Goal: Information Seeking & Learning: Find specific fact

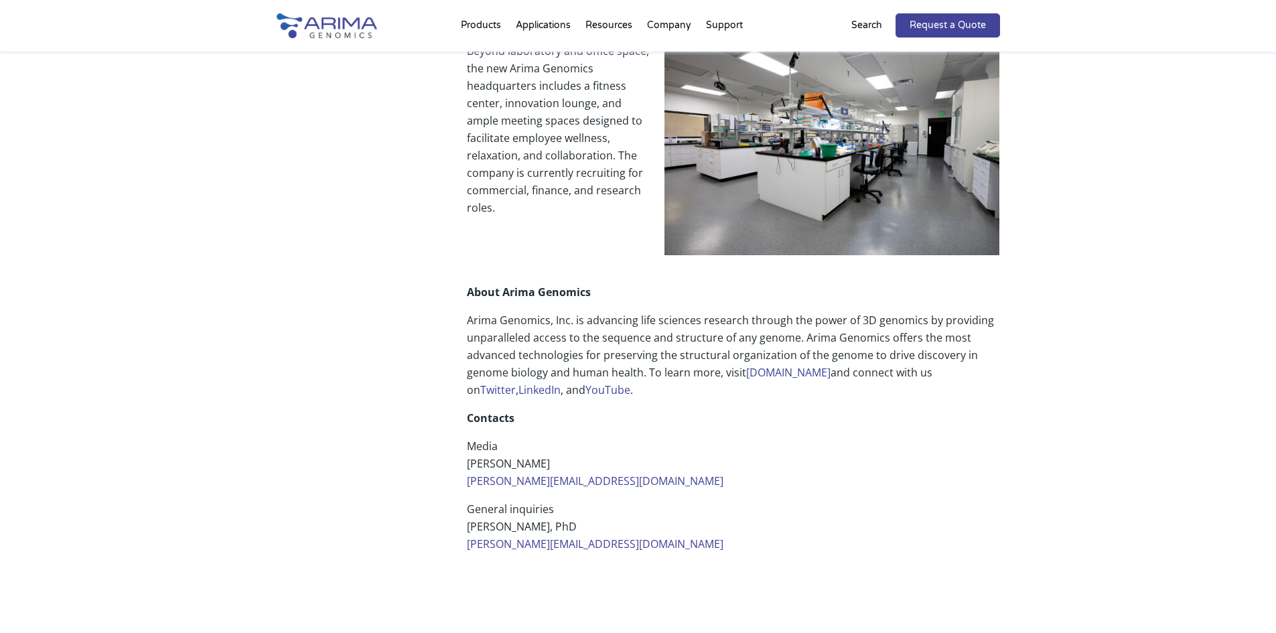
scroll to position [1179, 0]
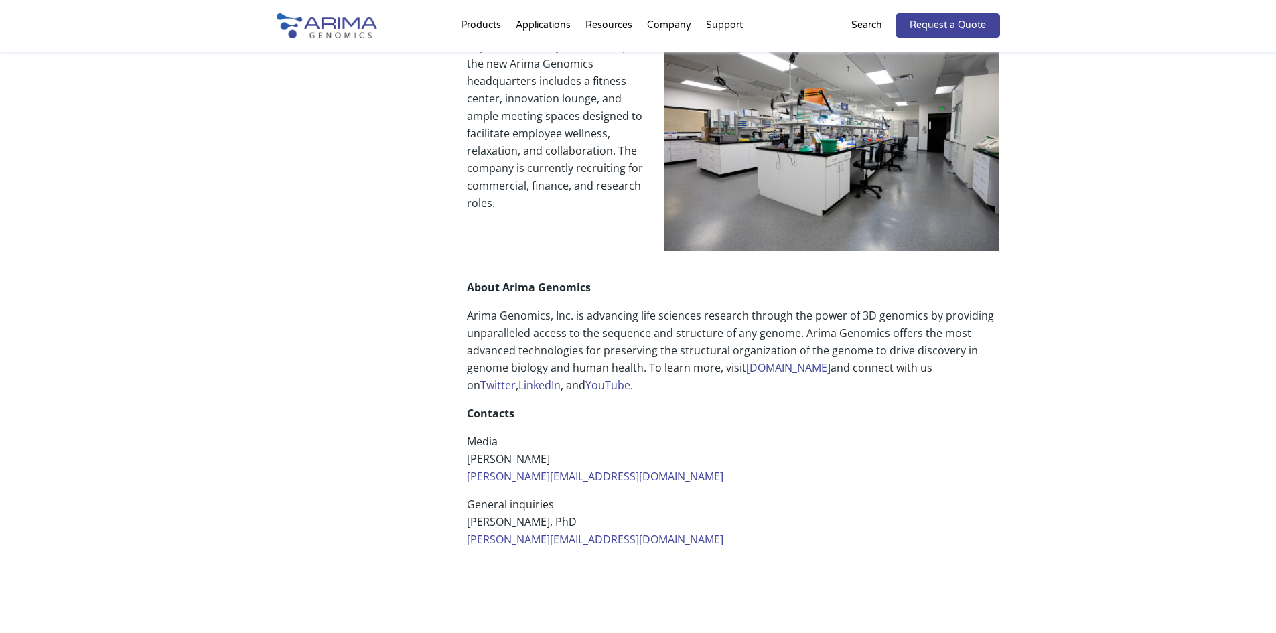
drag, startPoint x: 1041, startPoint y: 288, endPoint x: 1045, endPoint y: 301, distance: 13.3
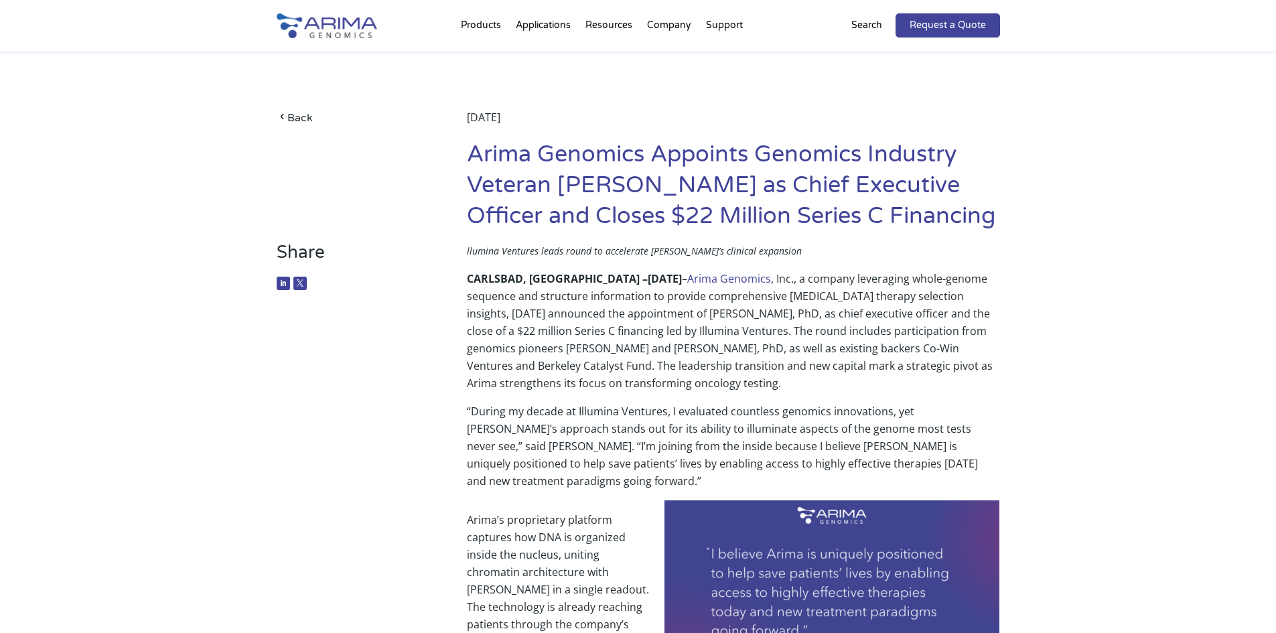
click at [599, 318] on p "CARLSBAD, CA – June 17, 2025 – Arima Genomics , Inc., a company leveraging whol…" at bounding box center [733, 336] width 533 height 133
copy p "Willis"
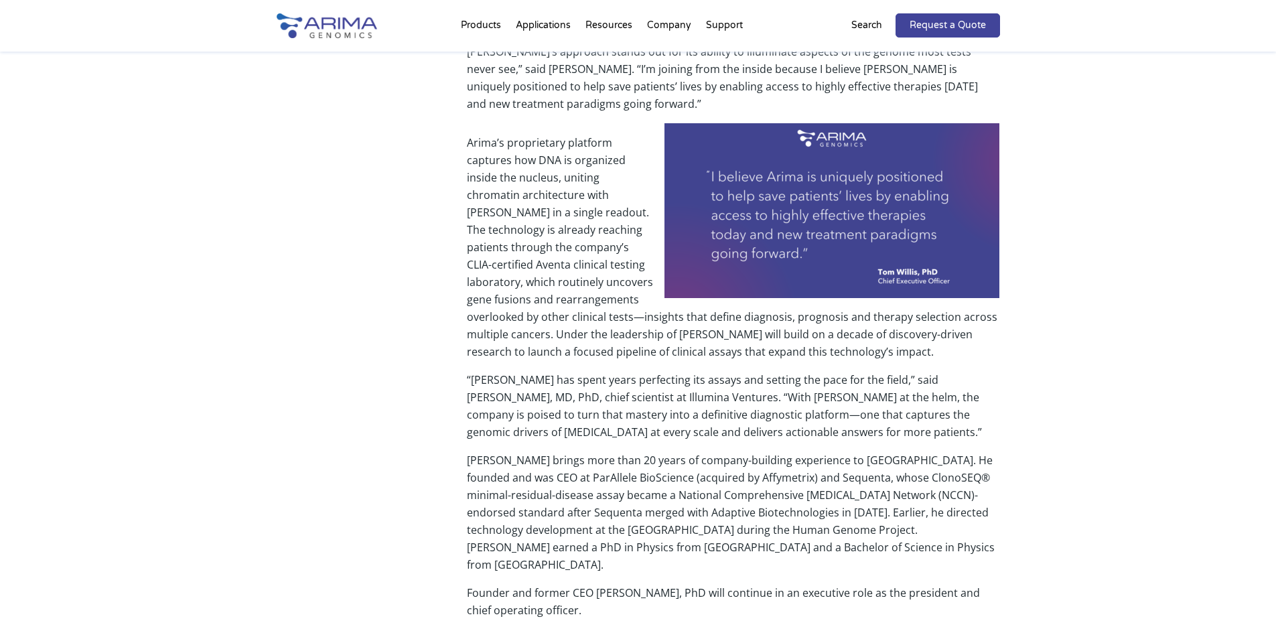
click at [713, 400] on p "“Arima has spent years perfecting its assays and setting the pace for the field…" at bounding box center [733, 411] width 533 height 80
